Goal: Check status: Check status

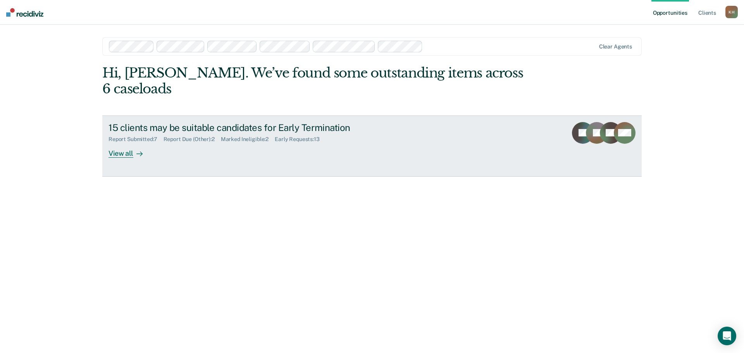
click at [133, 149] on div at bounding box center [137, 153] width 9 height 9
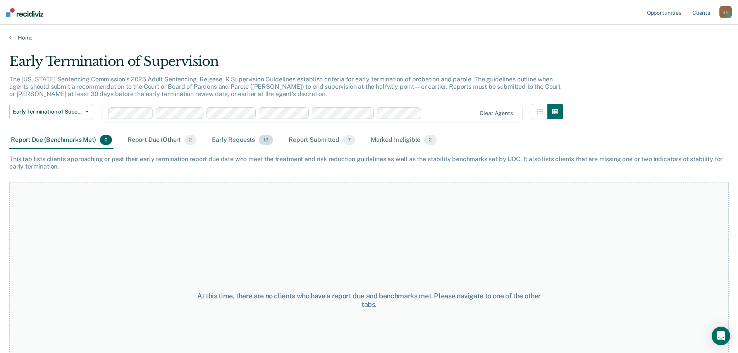
click at [233, 140] on div "Early Requests 13" at bounding box center [242, 140] width 64 height 17
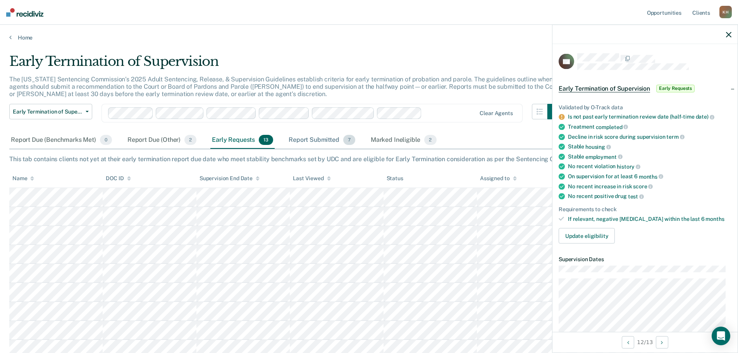
click at [324, 140] on div "Report Submitted 7" at bounding box center [322, 140] width 70 height 17
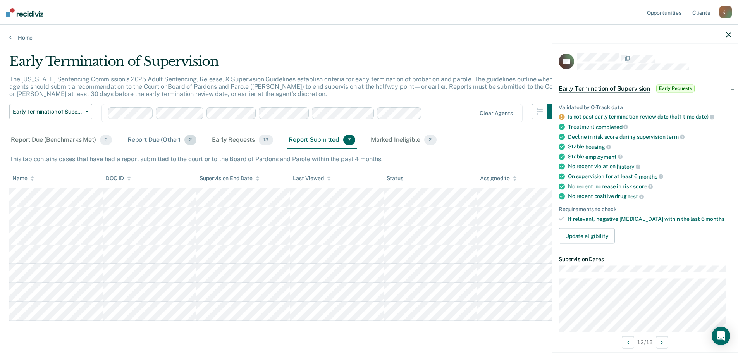
click at [164, 141] on div "Report Due (Other) 2" at bounding box center [162, 140] width 72 height 17
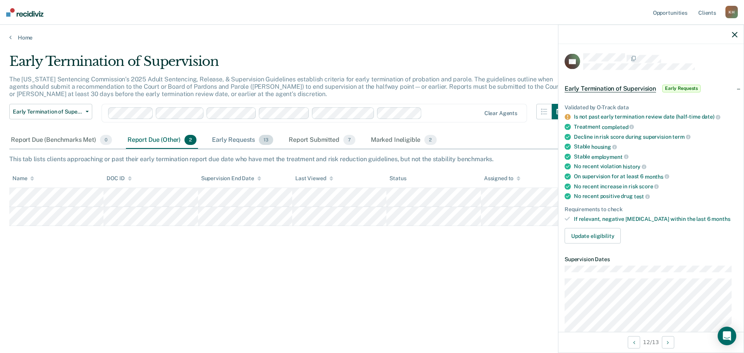
click at [226, 137] on div "Early Requests 13" at bounding box center [242, 140] width 64 height 17
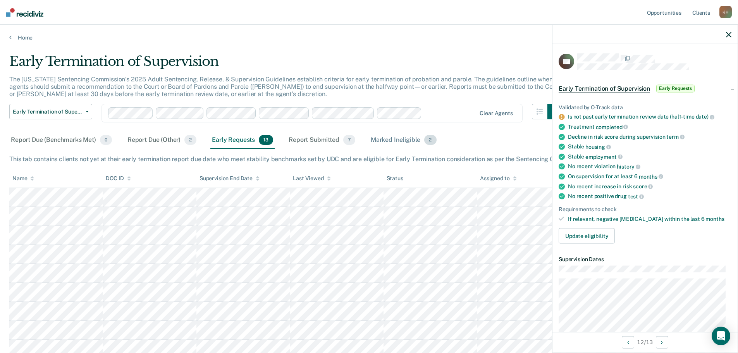
click at [400, 138] on div "Marked Ineligible 2" at bounding box center [403, 140] width 69 height 17
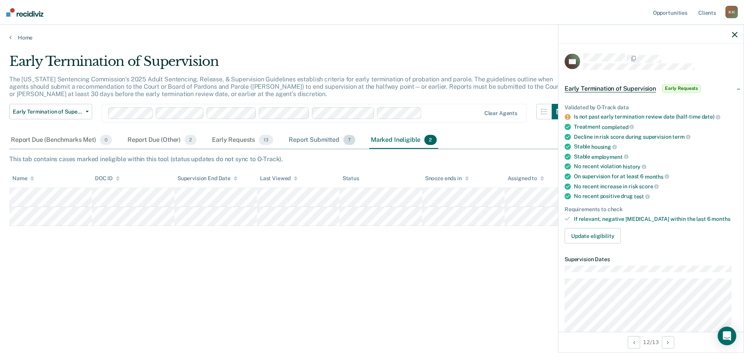
click at [318, 142] on div "Report Submitted 7" at bounding box center [322, 140] width 70 height 17
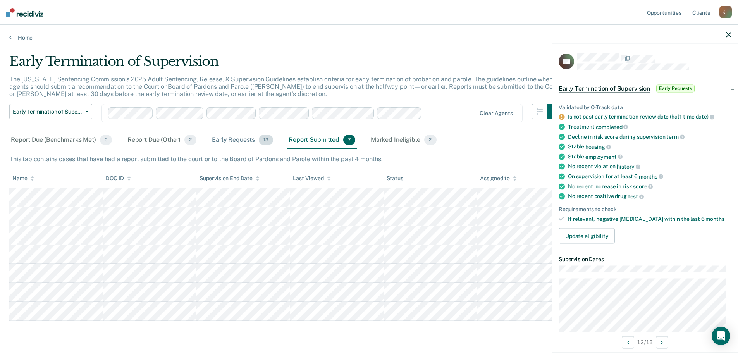
click at [241, 139] on div "Early Requests 13" at bounding box center [242, 140] width 64 height 17
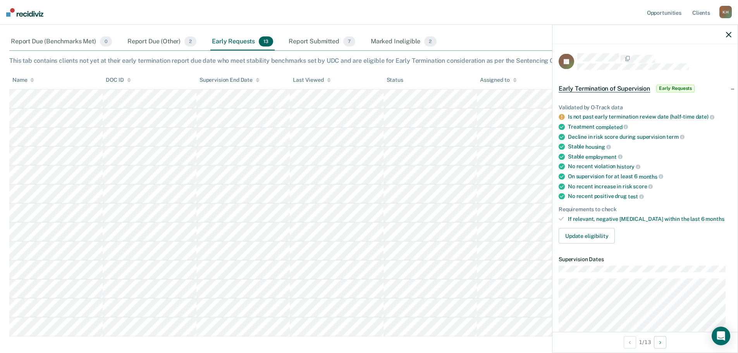
scroll to position [99, 0]
click at [145, 43] on div "Report Due (Other) 2" at bounding box center [162, 41] width 72 height 17
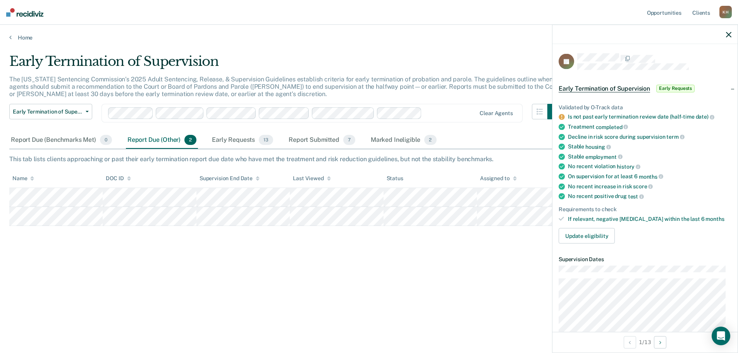
scroll to position [0, 0]
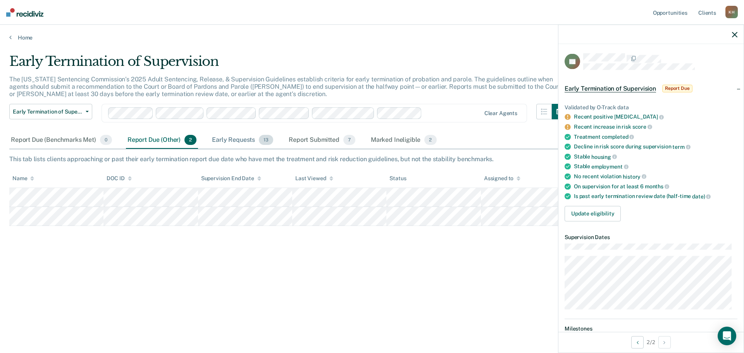
click at [237, 136] on div "Early Requests 13" at bounding box center [242, 140] width 64 height 17
